Goal: Task Accomplishment & Management: Use online tool/utility

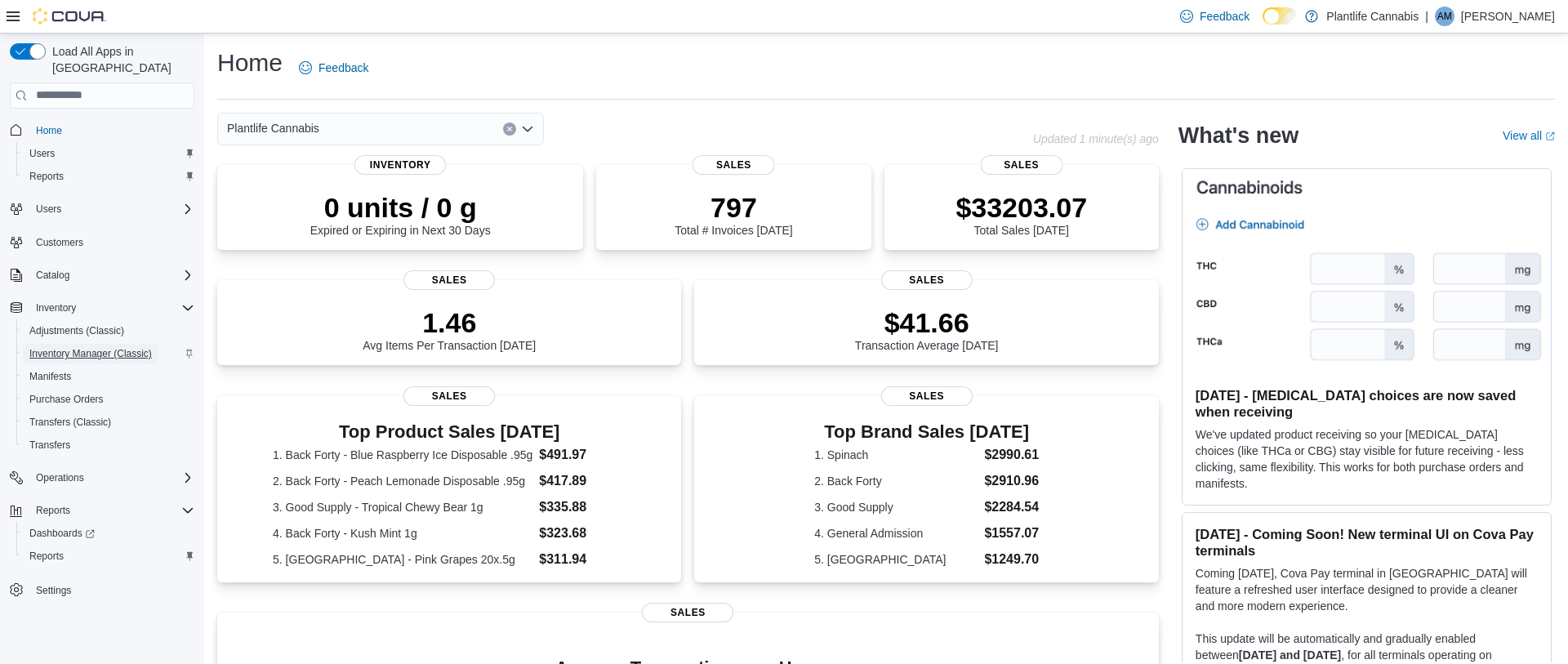
click at [118, 347] on span "Inventory Manager (Classic)" at bounding box center [91, 353] width 122 height 13
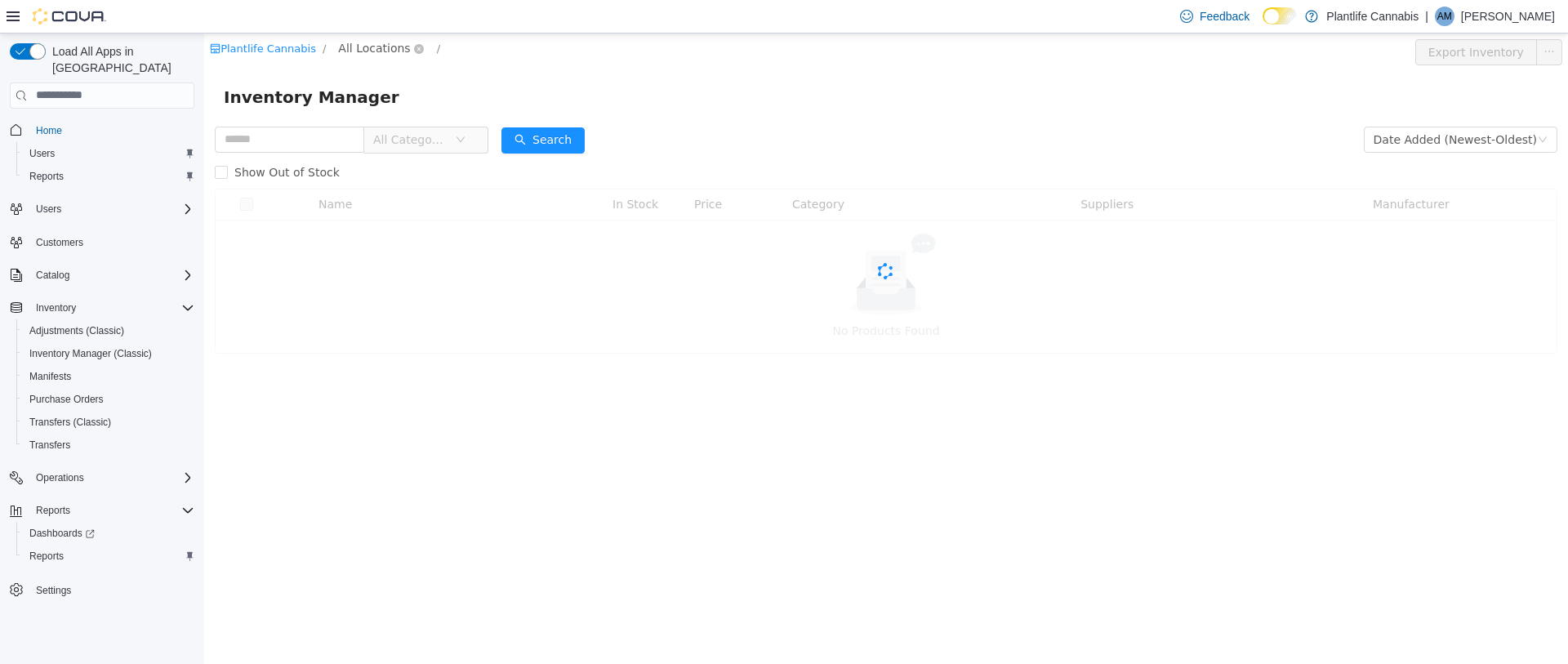
click at [390, 51] on span "All Locations" at bounding box center [374, 47] width 72 height 18
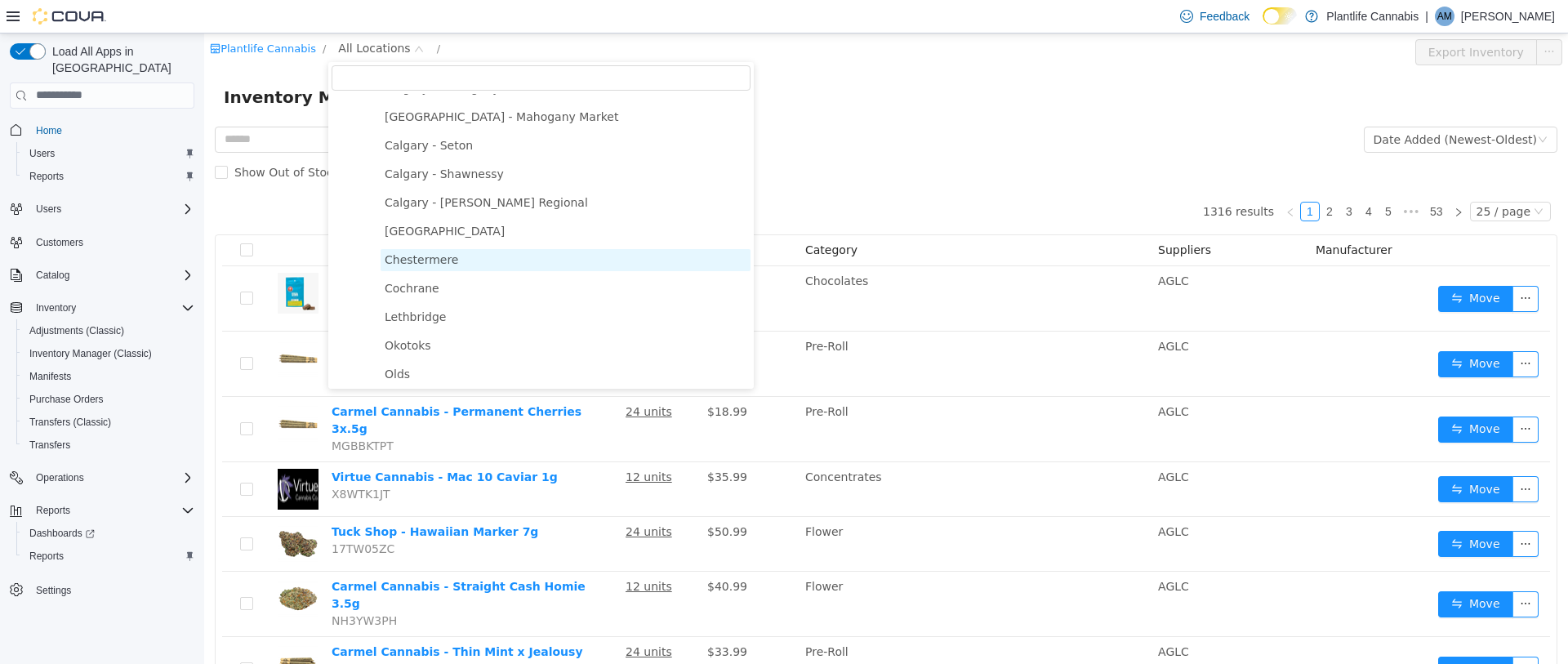
scroll to position [1092, 0]
click at [444, 255] on span "Chestermere" at bounding box center [421, 255] width 74 height 13
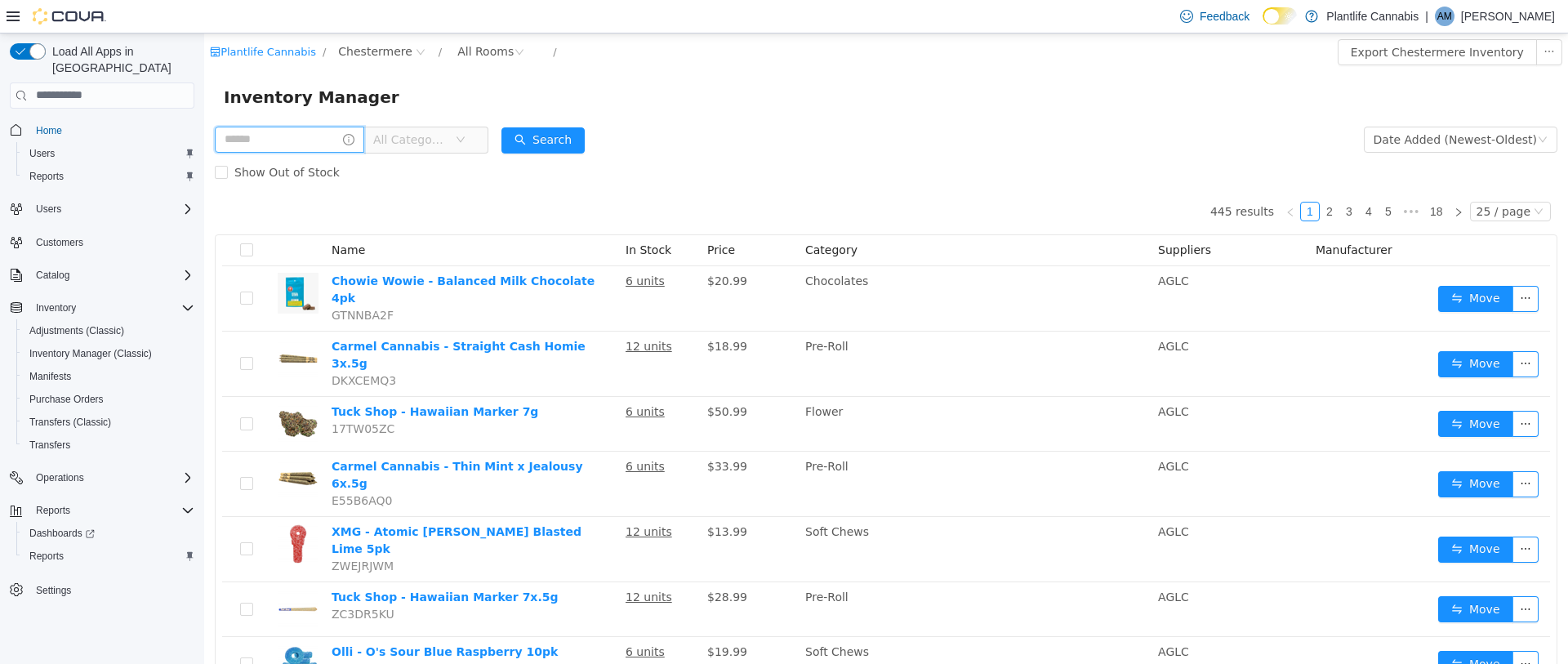
click at [307, 138] on input "text" at bounding box center [290, 138] width 149 height 26
type input "******"
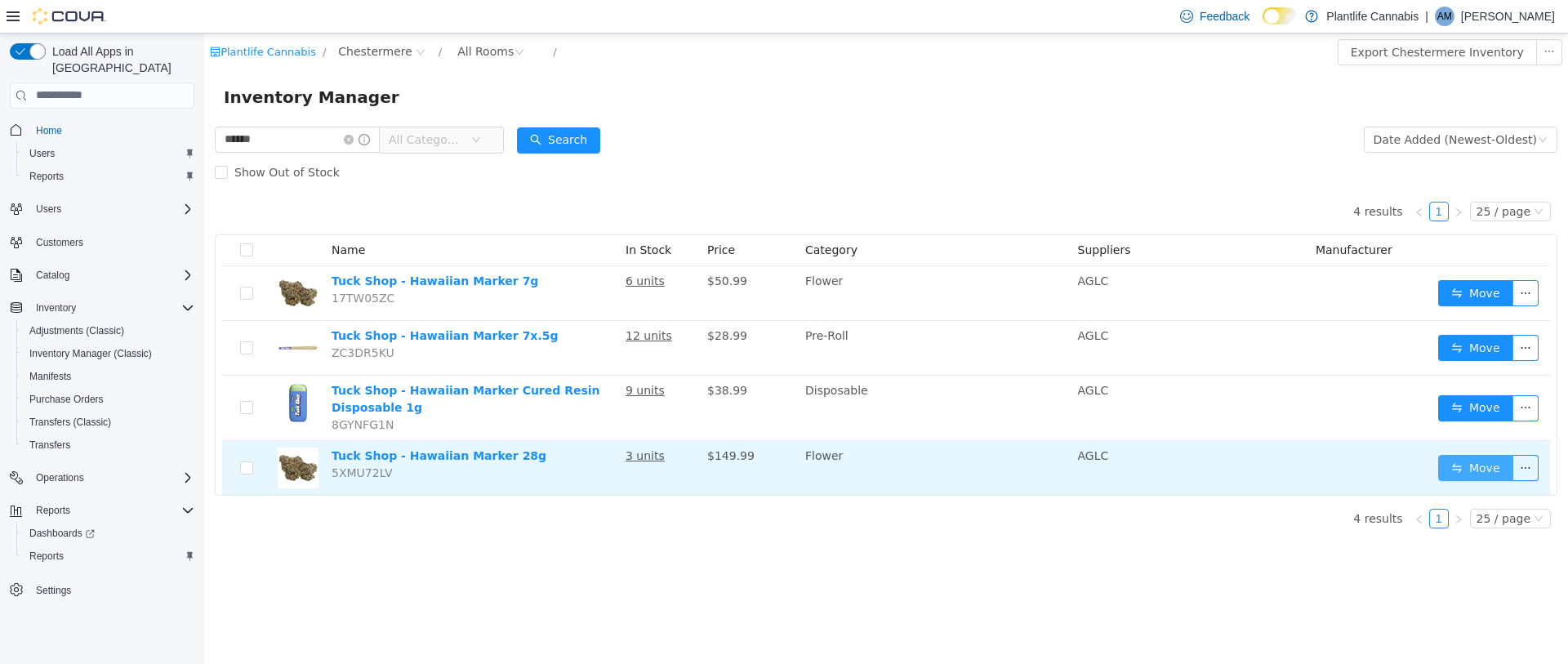
click at [1499, 465] on button "Move" at bounding box center [1475, 467] width 75 height 26
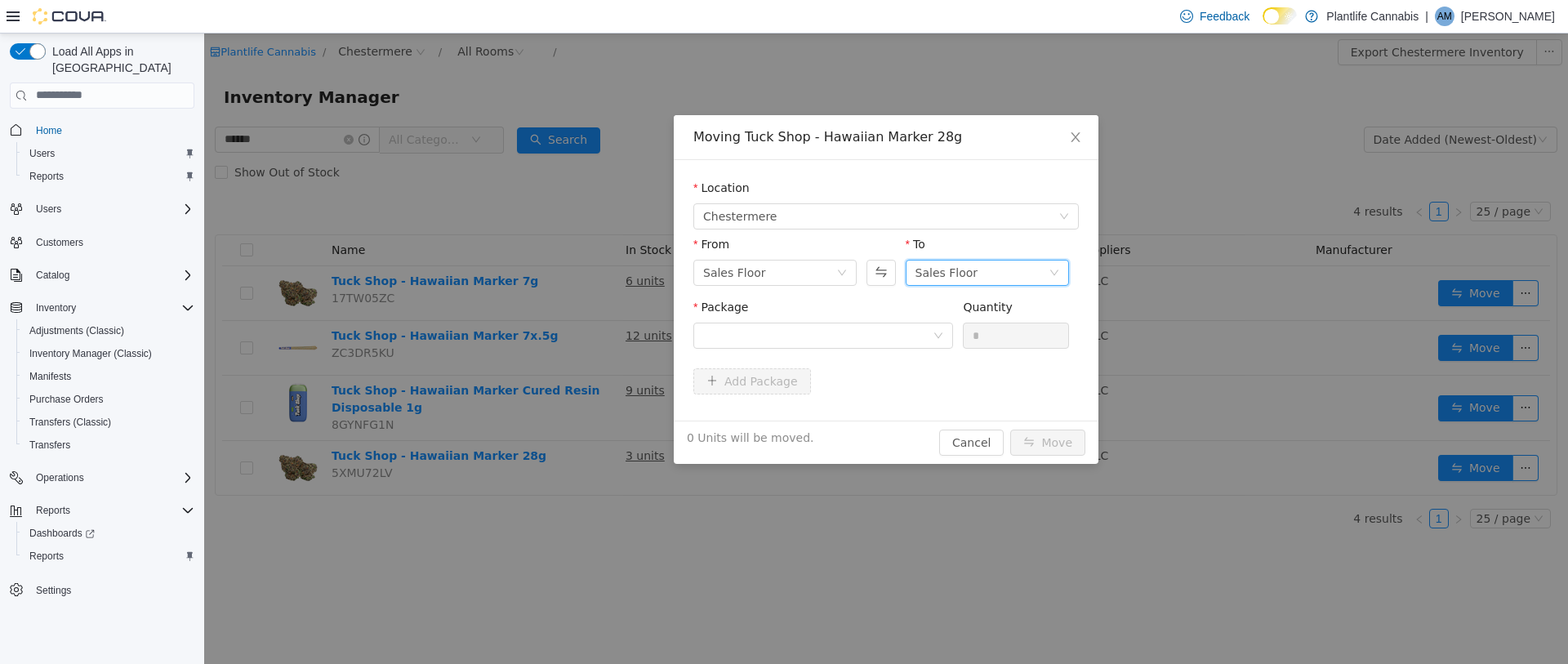
click at [1007, 267] on div "Sales Floor" at bounding box center [982, 272] width 133 height 25
click at [942, 380] on li "Jail" at bounding box center [987, 383] width 163 height 26
click at [909, 331] on div at bounding box center [818, 335] width 229 height 25
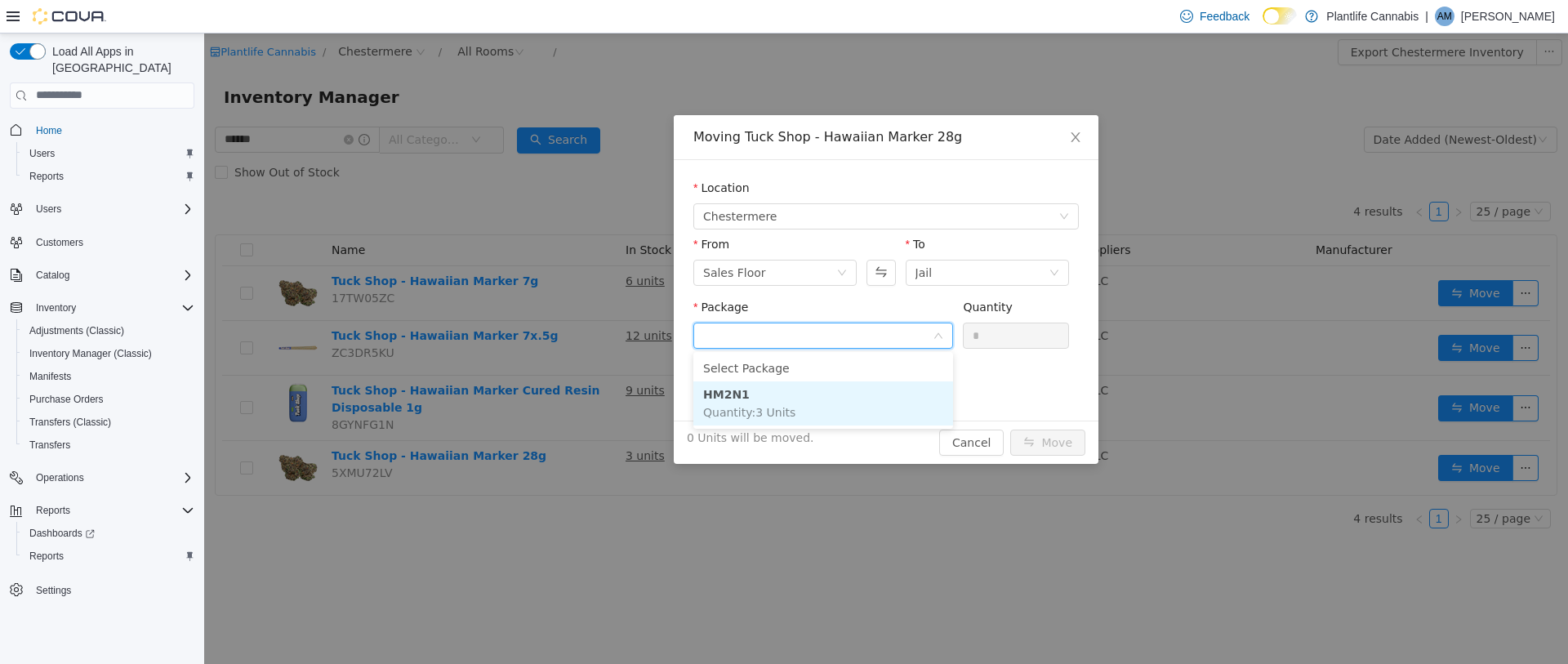
drag, startPoint x: 741, startPoint y: 414, endPoint x: 962, endPoint y: 362, distance: 227.0
click at [741, 414] on span "Quantity : 3 Units" at bounding box center [749, 411] width 93 height 13
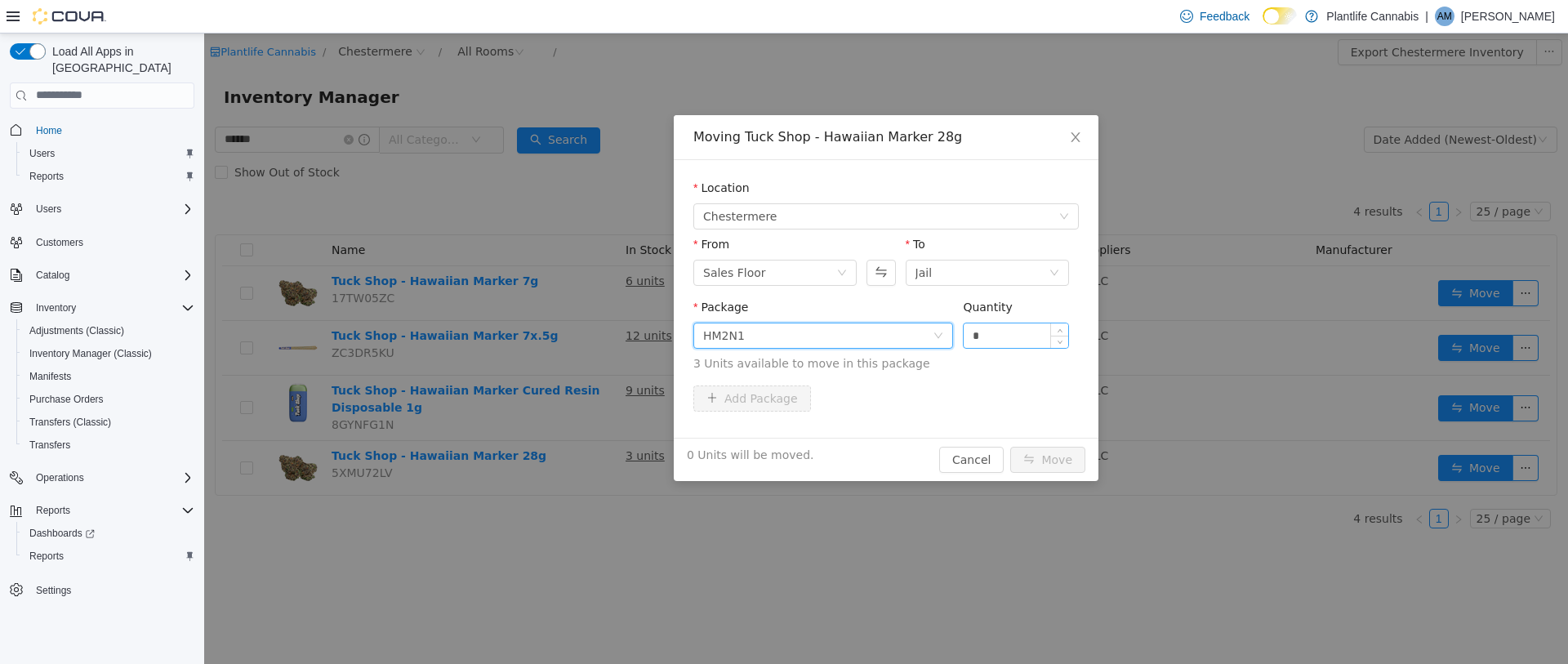
click at [990, 329] on input "*" at bounding box center [1016, 335] width 104 height 25
type input "*"
click at [1063, 463] on button "Move" at bounding box center [1047, 459] width 75 height 26
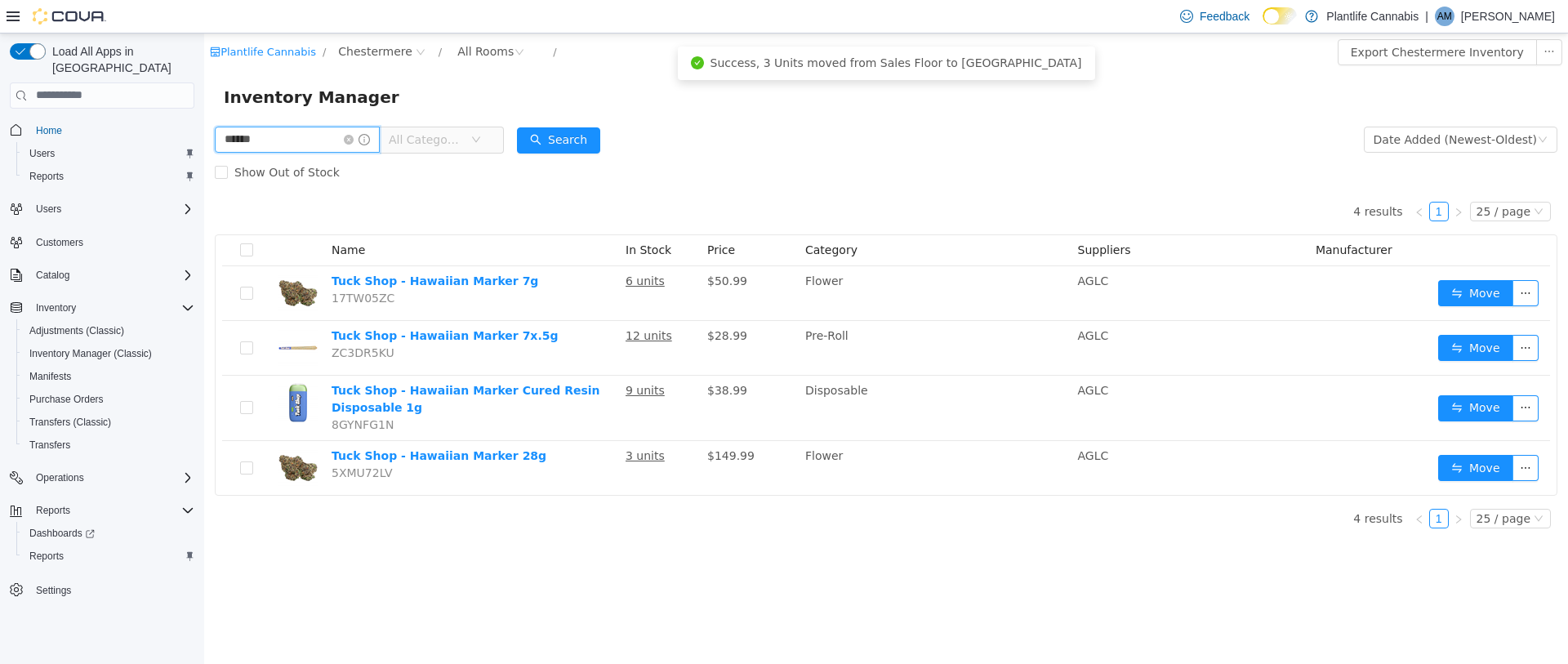
drag, startPoint x: 296, startPoint y: 136, endPoint x: 180, endPoint y: 127, distance: 116.3
click at [204, 127] on html "Plantlife Cannabis / [GEOGRAPHIC_DATA] / All Rooms / Export Chestermere Invento…" at bounding box center [886, 347] width 1364 height 630
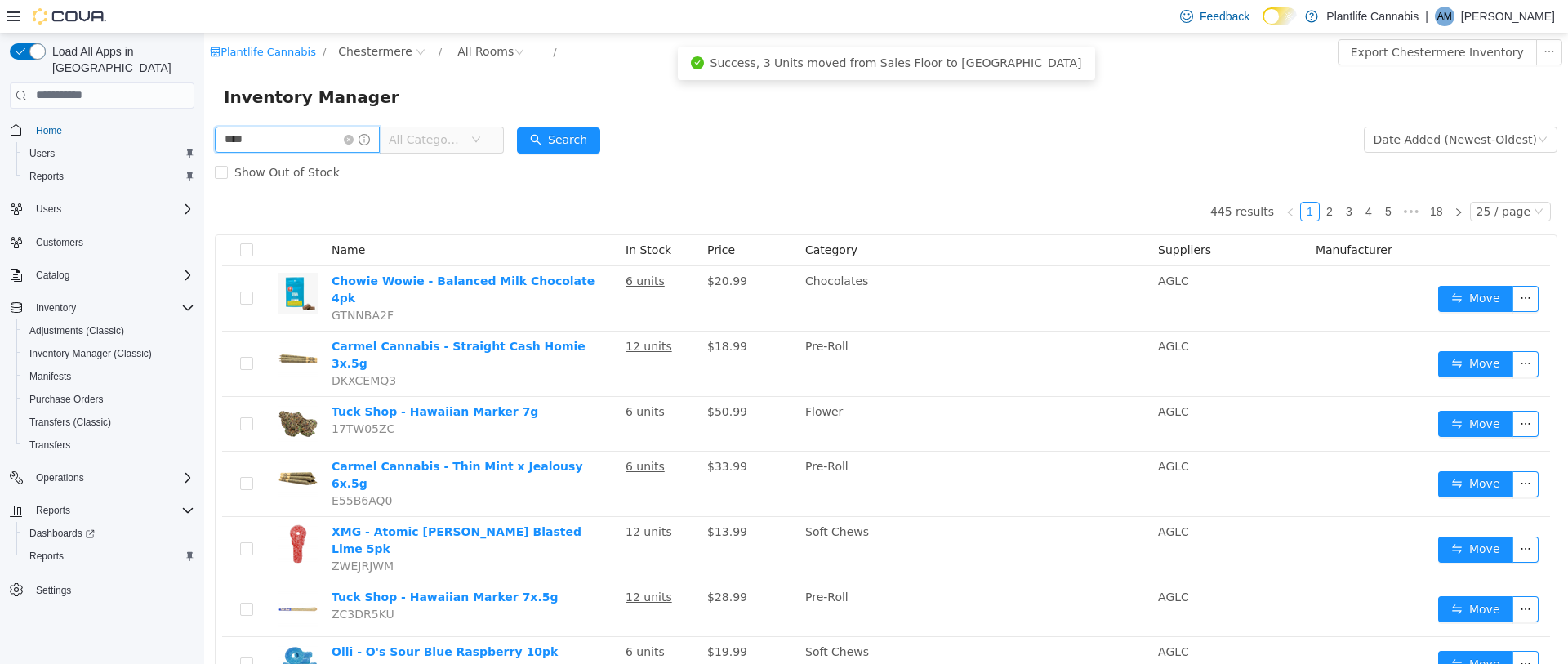
type input "****"
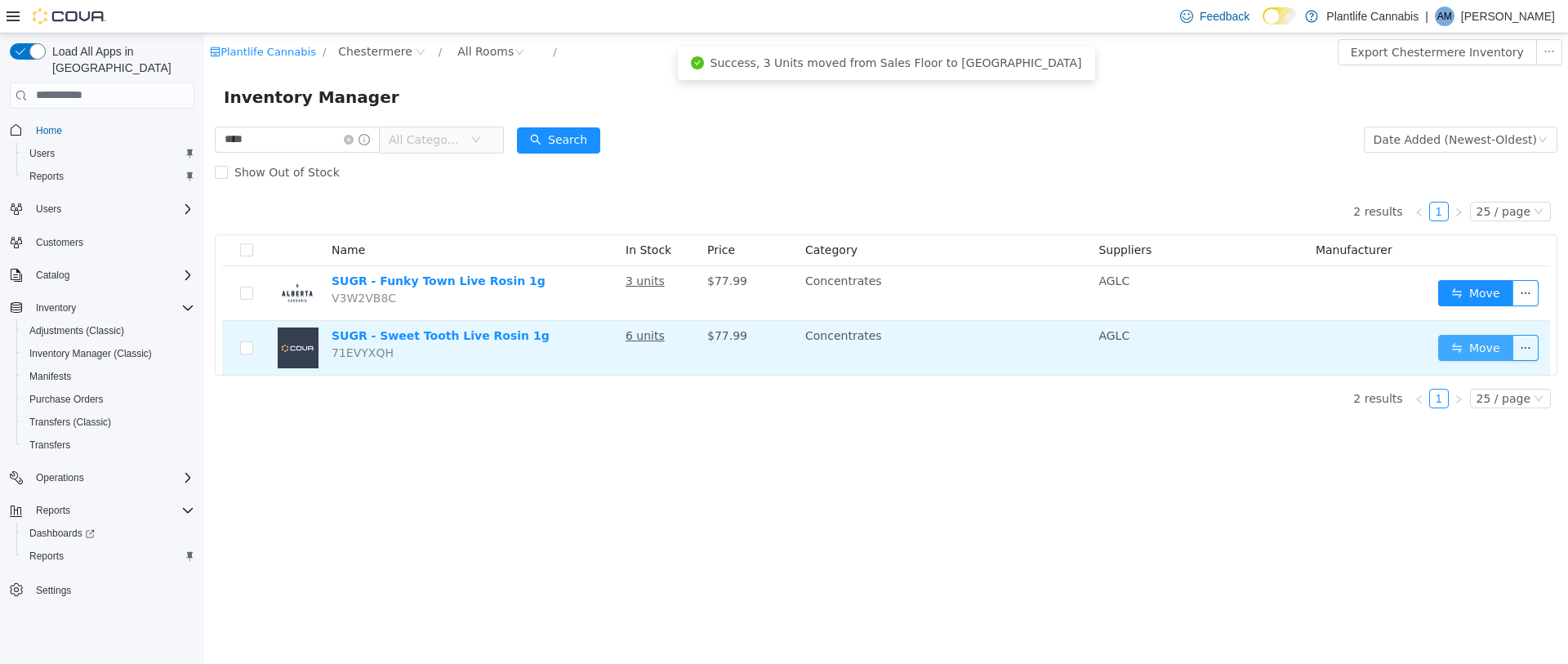
click at [1464, 352] on button "Move" at bounding box center [1475, 346] width 75 height 26
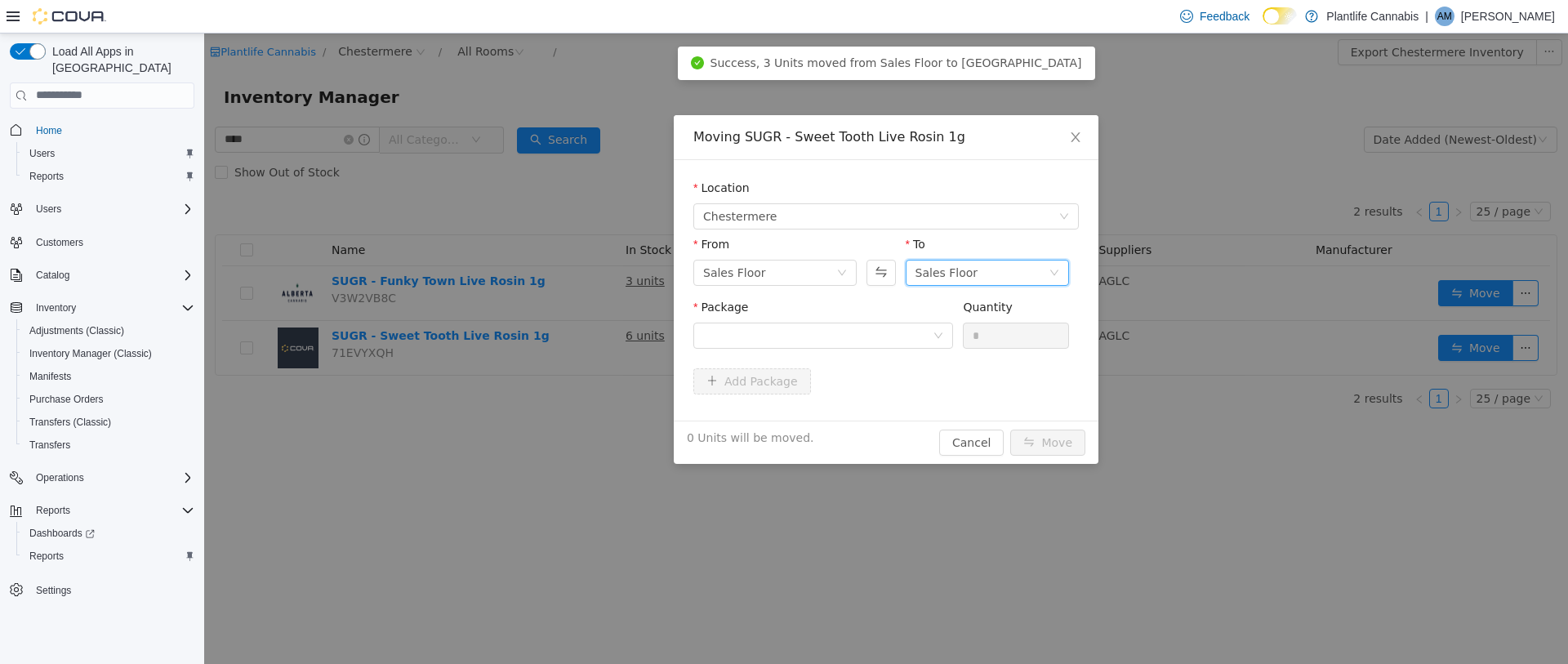
click at [1039, 270] on div "Sales Floor" at bounding box center [982, 272] width 133 height 25
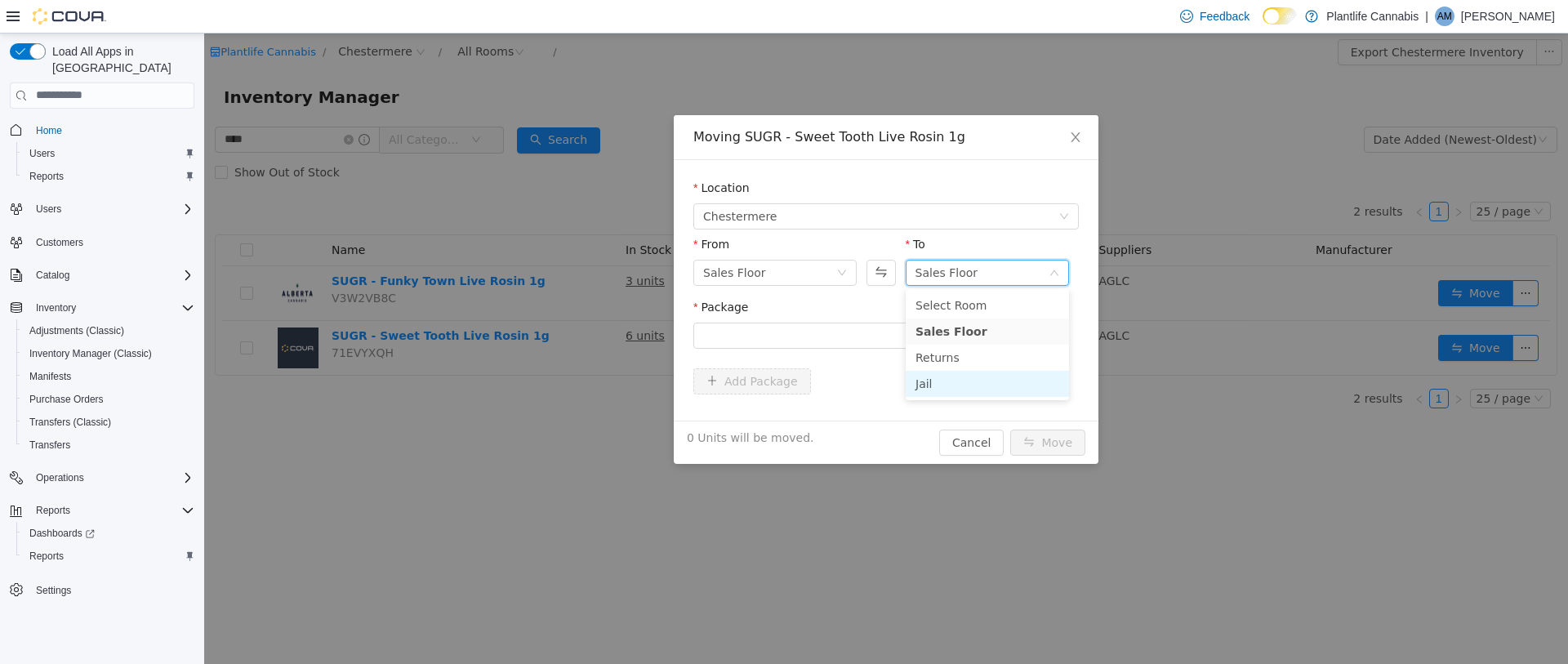
click at [954, 380] on li "Jail" at bounding box center [987, 383] width 163 height 26
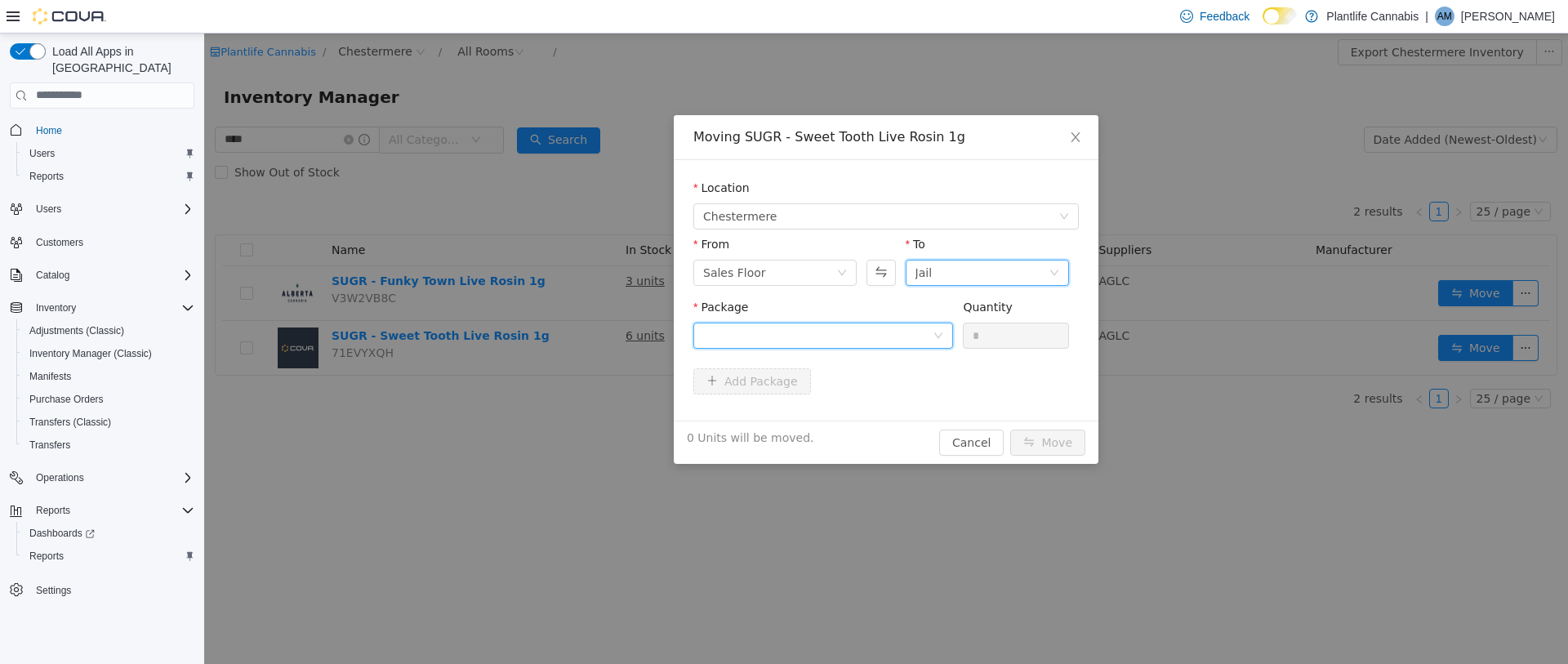
click at [925, 336] on div at bounding box center [818, 335] width 229 height 25
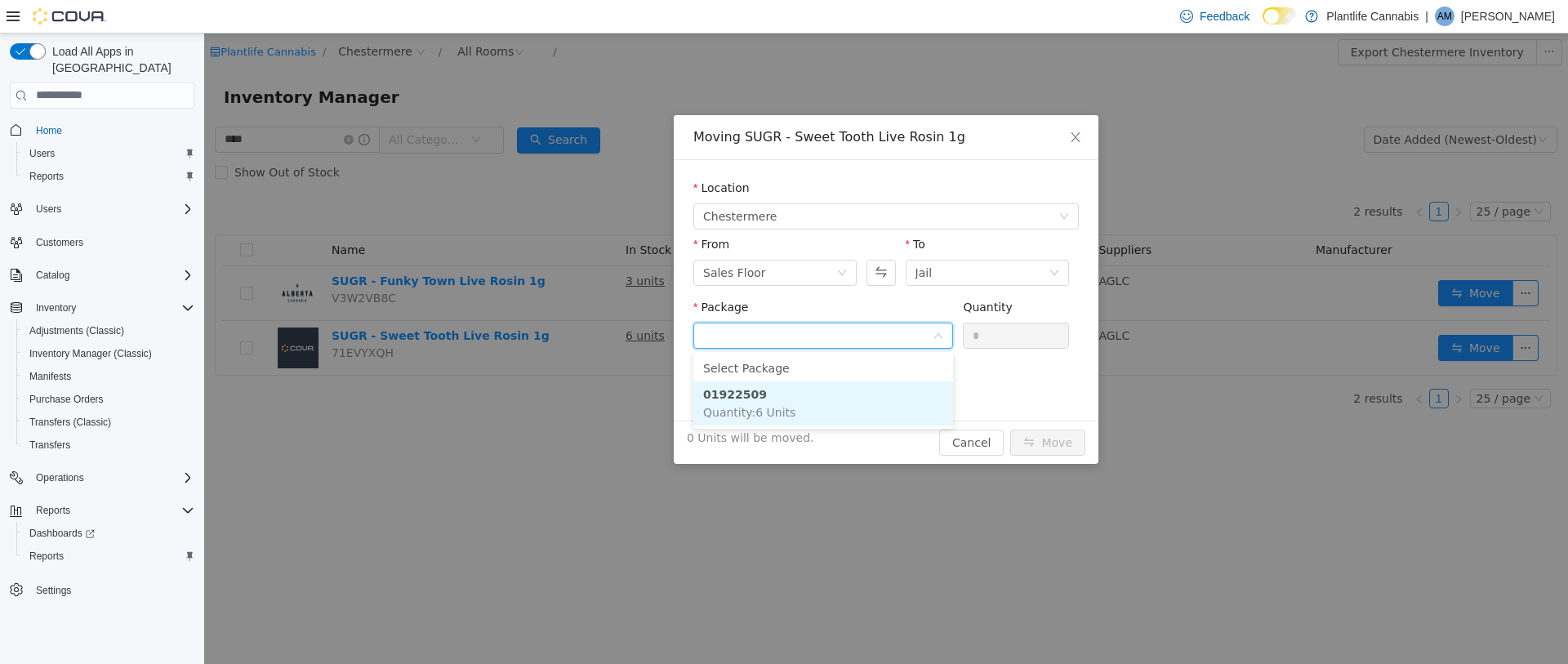
click at [822, 393] on li "01922509 Quantity : 6 Units" at bounding box center [823, 402] width 260 height 44
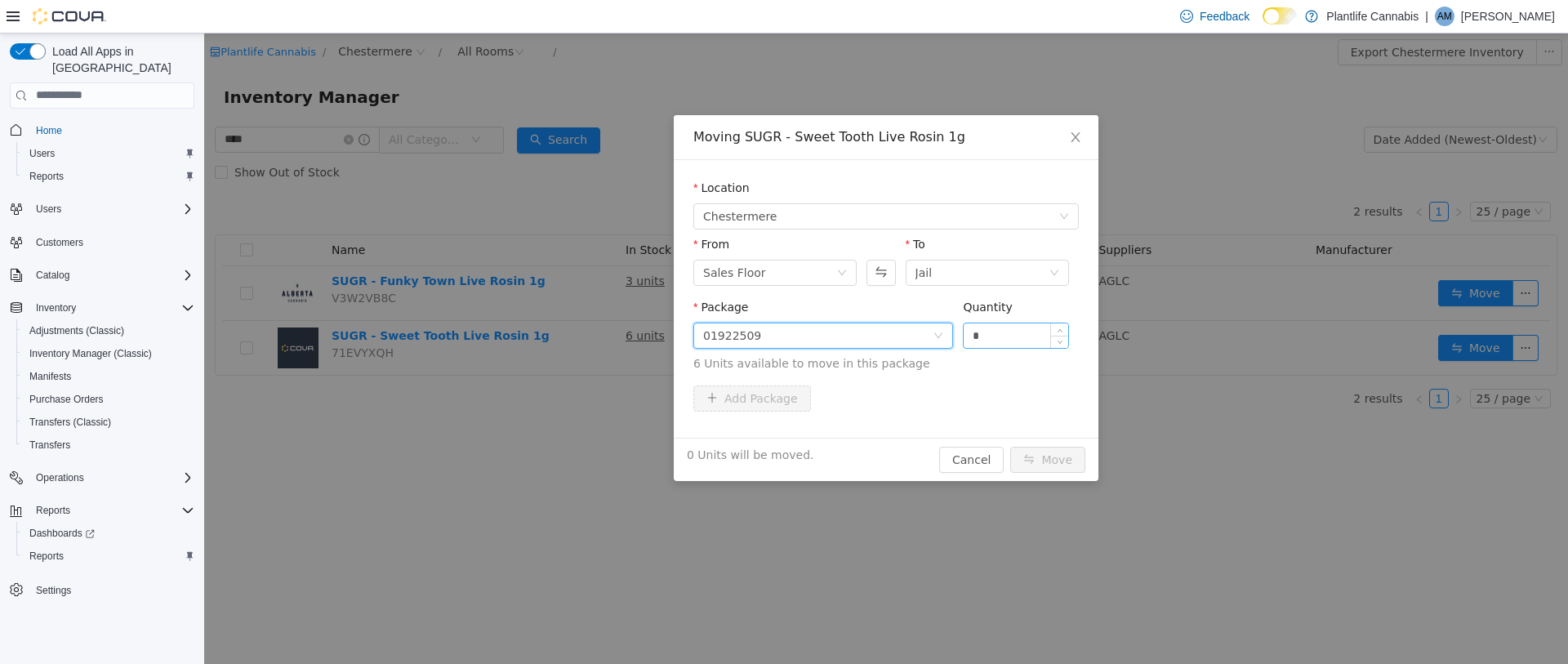
click at [985, 336] on input "*" at bounding box center [1016, 335] width 104 height 25
type input "*"
click at [1053, 457] on button "Move" at bounding box center [1047, 459] width 75 height 26
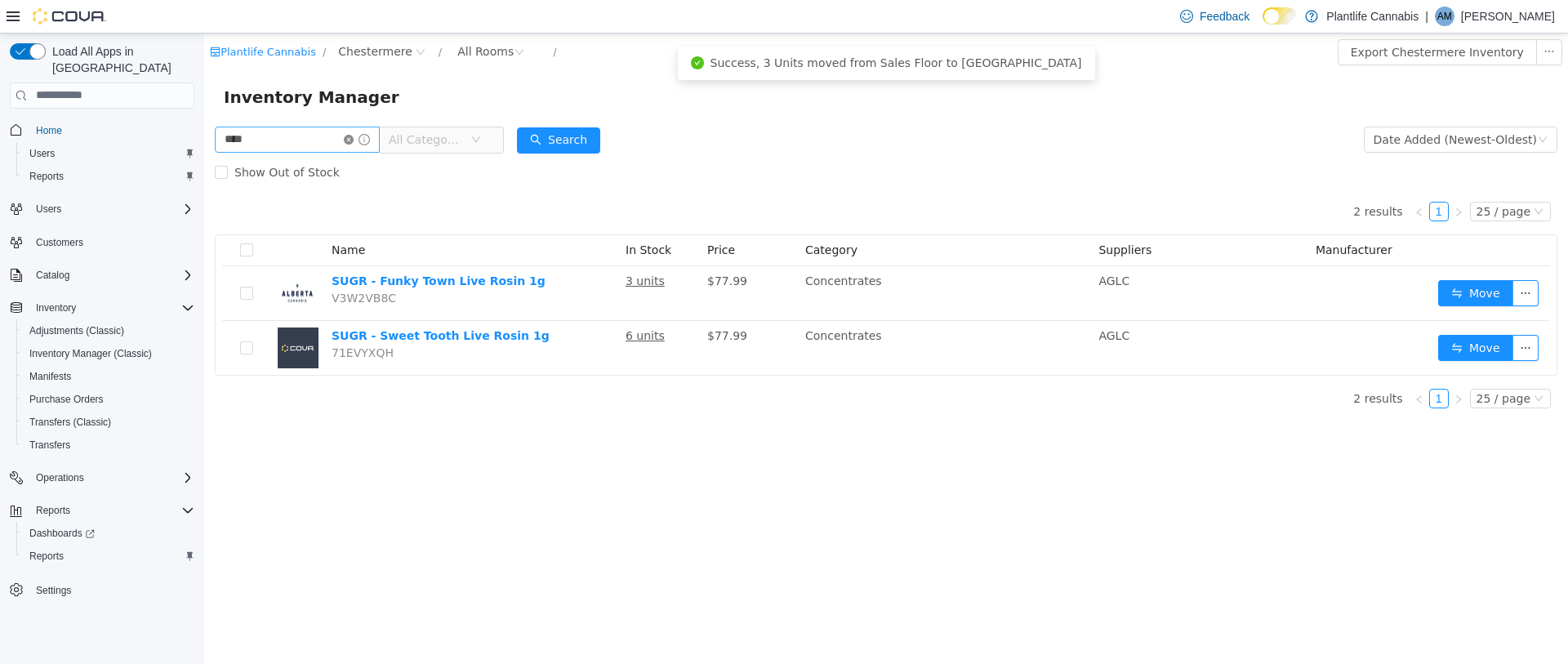
click at [353, 141] on icon "icon: close-circle" at bounding box center [349, 139] width 10 height 10
